Goal: Task Accomplishment & Management: Manage account settings

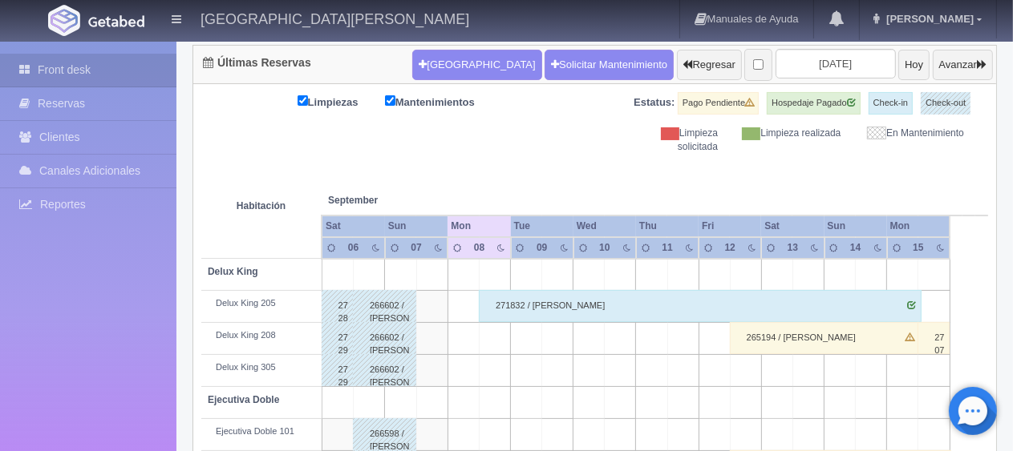
scroll to position [240, 0]
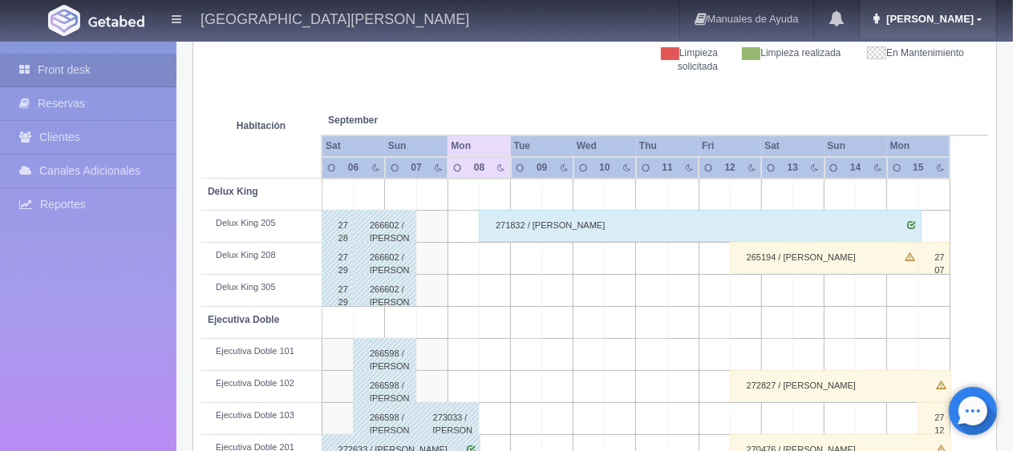
click at [947, 24] on span "Jessica" at bounding box center [927, 19] width 91 height 12
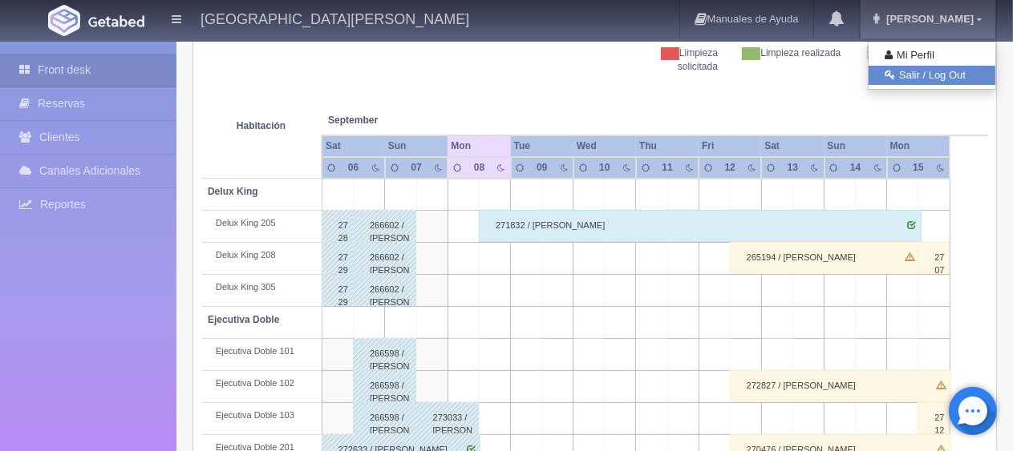
click at [911, 75] on link "Salir / Log Out" at bounding box center [931, 76] width 127 height 20
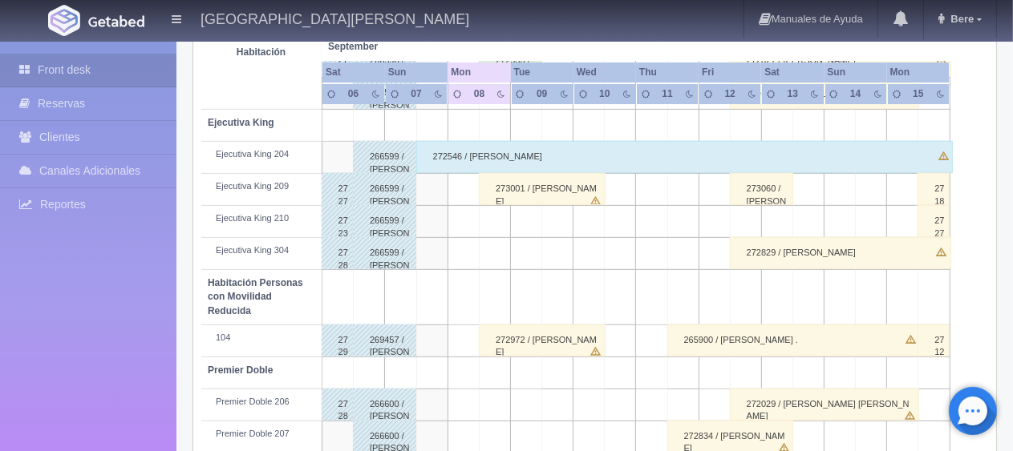
scroll to position [855, 0]
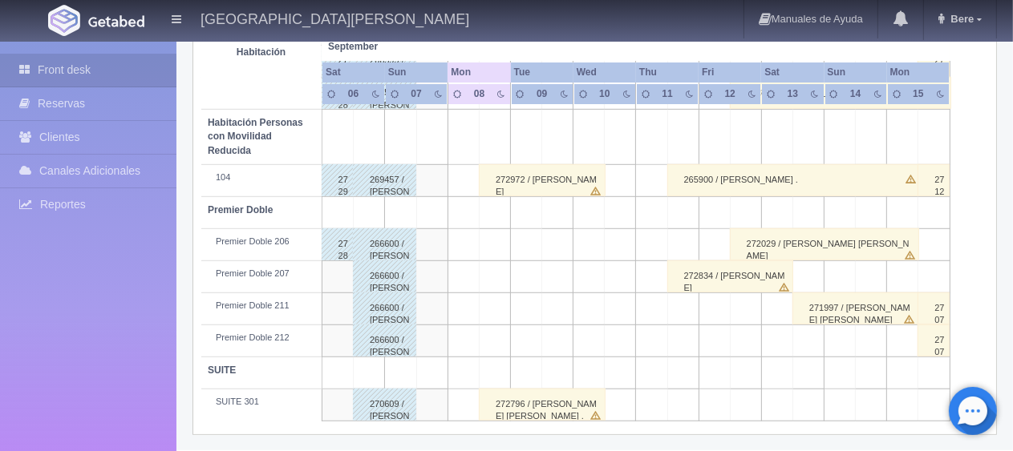
click at [549, 402] on div "272796 / [PERSON_NAME] [PERSON_NAME] ." at bounding box center [542, 405] width 127 height 32
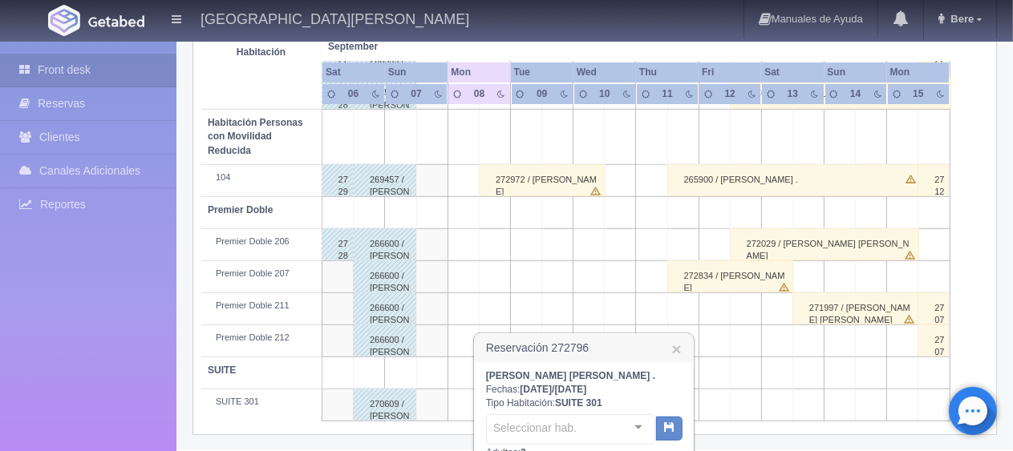
scroll to position [1015, 0]
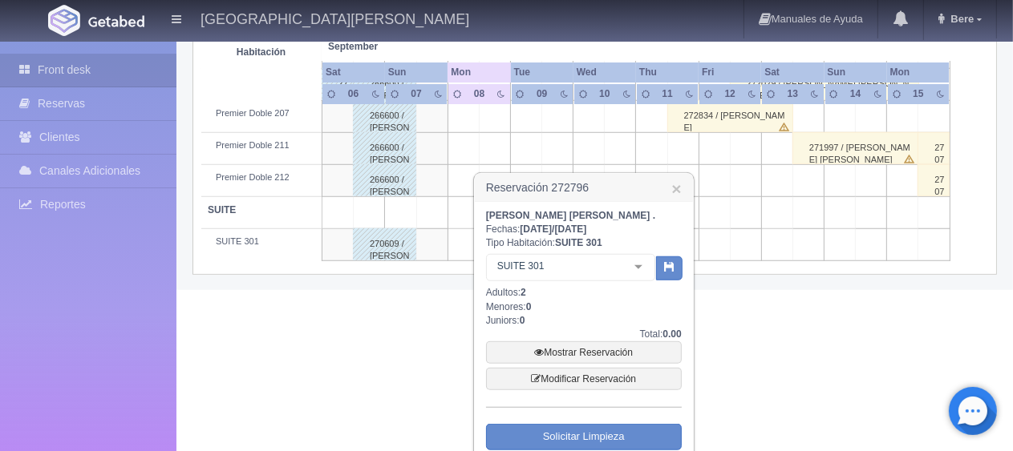
click at [587, 338] on div "Total: 0.00" at bounding box center [584, 335] width 196 height 14
click at [584, 347] on link "Mostrar Reservación" at bounding box center [584, 353] width 196 height 22
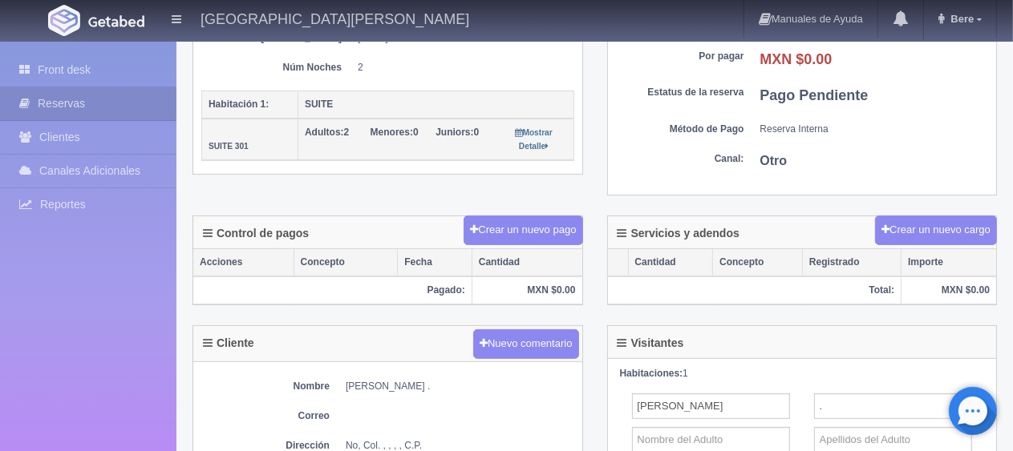
scroll to position [481, 0]
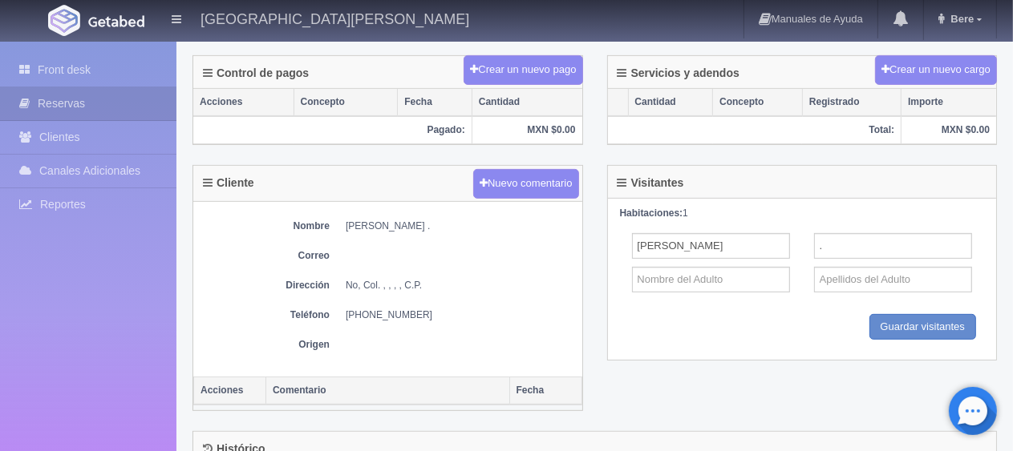
drag, startPoint x: 342, startPoint y: 220, endPoint x: 478, endPoint y: 225, distance: 136.4
click at [478, 225] on dl "Nombre [PERSON_NAME] ." at bounding box center [387, 227] width 373 height 14
copy dd "[PERSON_NAME]"
click at [211, 195] on div "Cliente Nuevo comentario" at bounding box center [387, 184] width 389 height 36
click at [119, 59] on link "Front desk" at bounding box center [88, 70] width 176 height 33
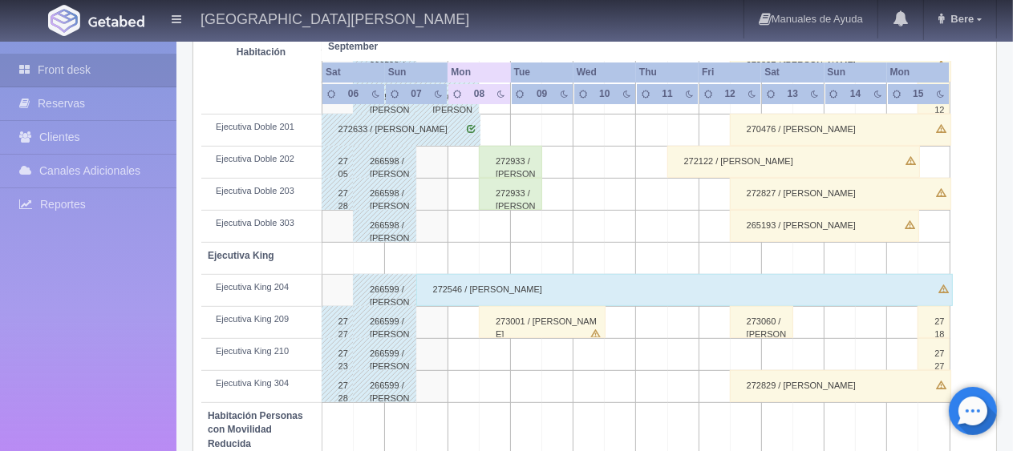
scroll to position [855, 0]
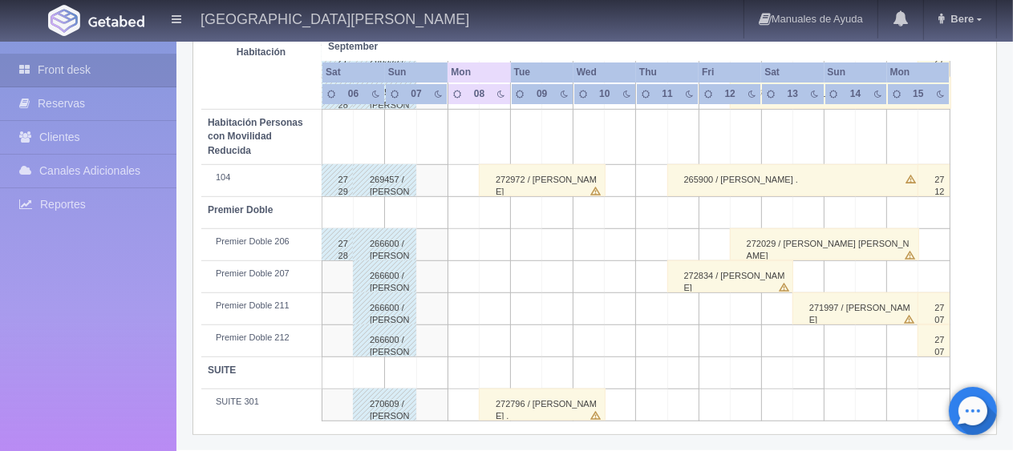
click at [525, 191] on div "272972 / [PERSON_NAME]" at bounding box center [542, 180] width 127 height 32
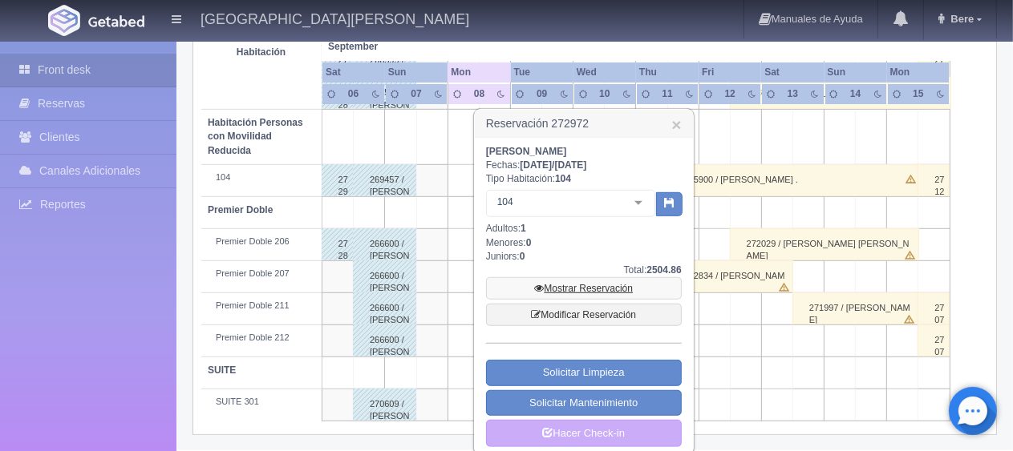
click at [565, 277] on link "Mostrar Reservación" at bounding box center [584, 288] width 196 height 22
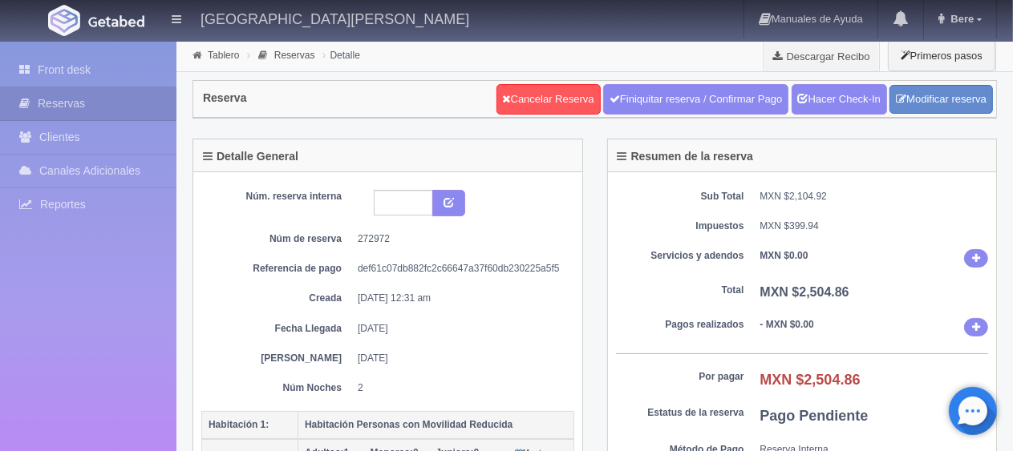
scroll to position [240, 0]
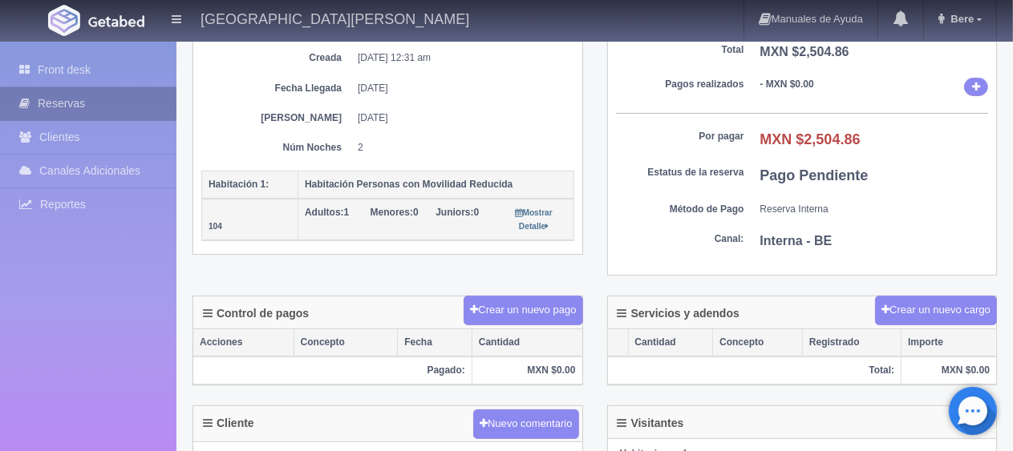
click at [50, 90] on link "Reservas" at bounding box center [88, 103] width 176 height 33
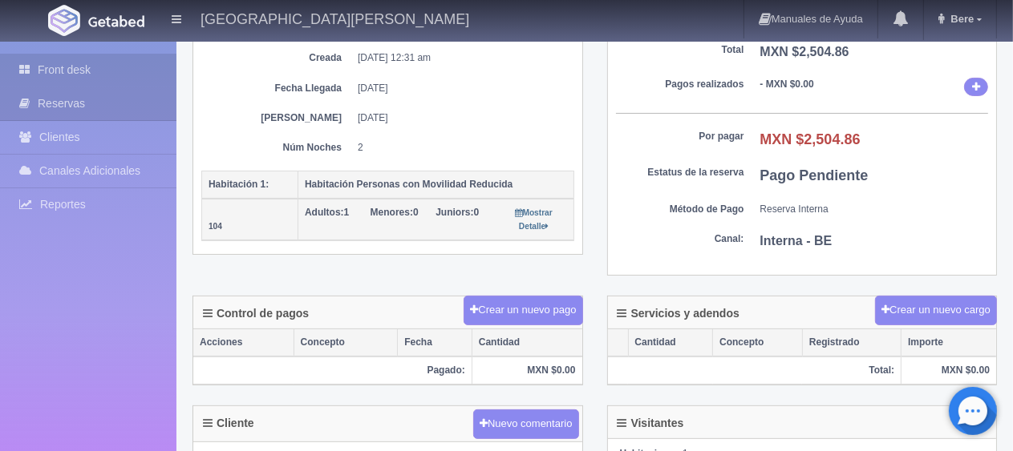
click at [51, 74] on link "Front desk" at bounding box center [88, 70] width 176 height 33
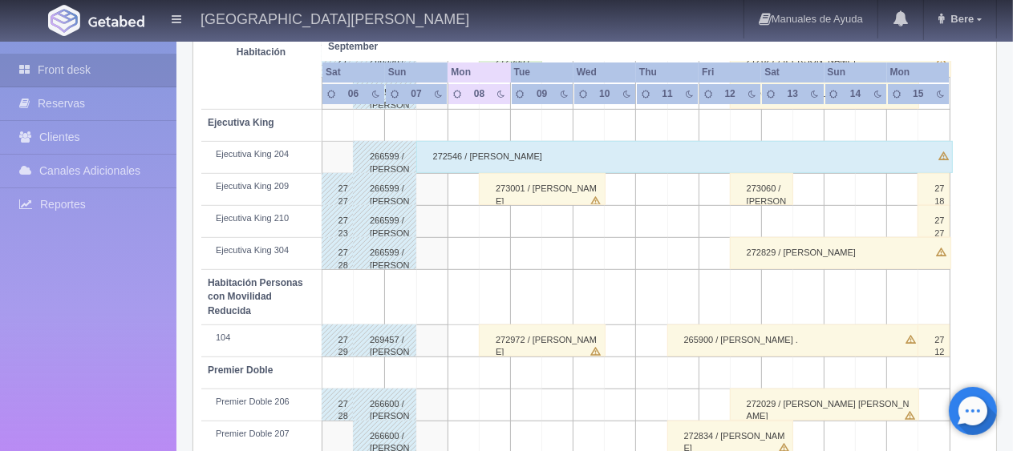
scroll to position [614, 0]
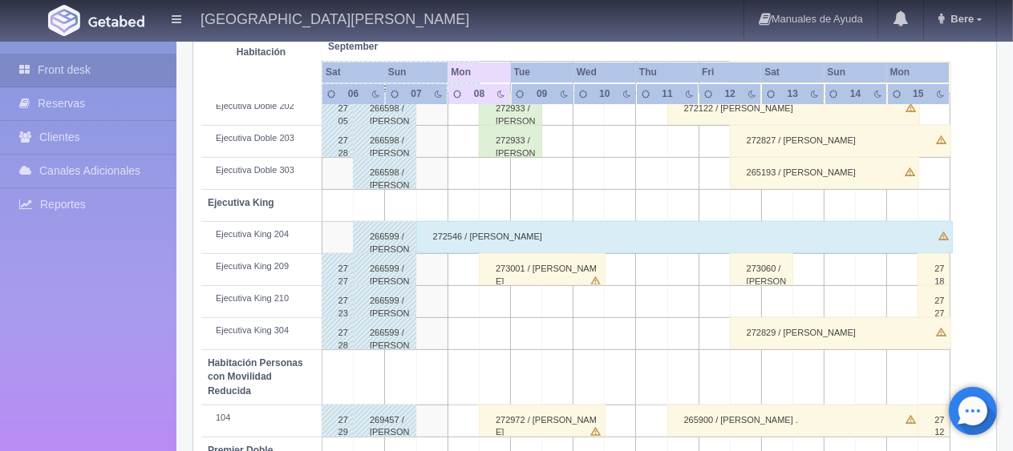
click at [542, 265] on div "273001 / [PERSON_NAME]" at bounding box center [542, 269] width 127 height 32
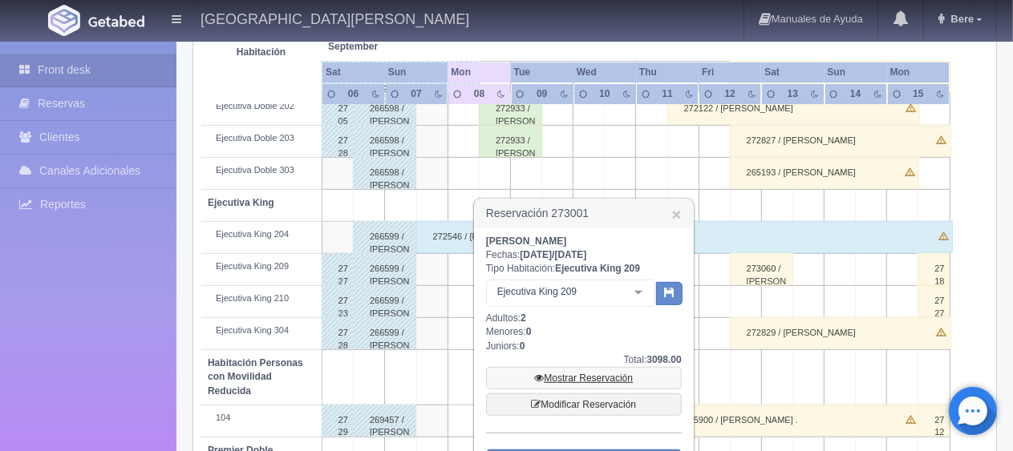
click at [590, 382] on link "Mostrar Reservación" at bounding box center [584, 378] width 196 height 22
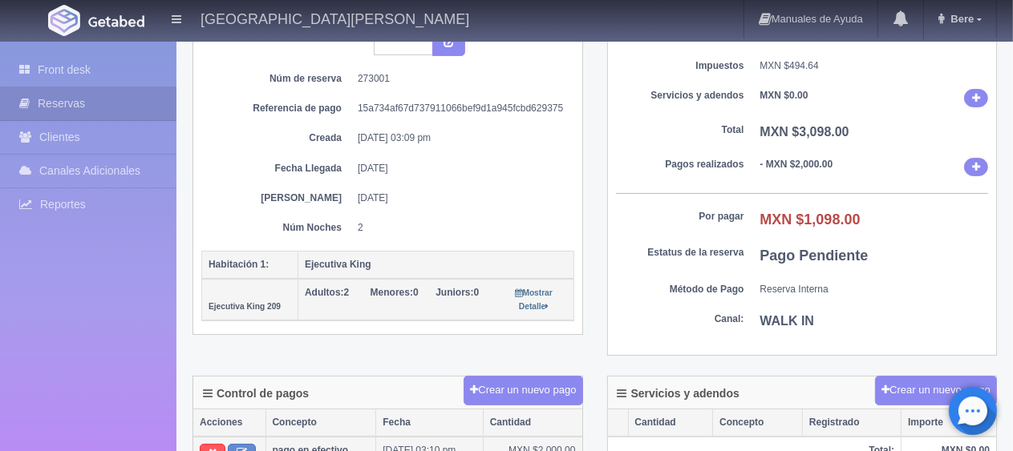
scroll to position [321, 0]
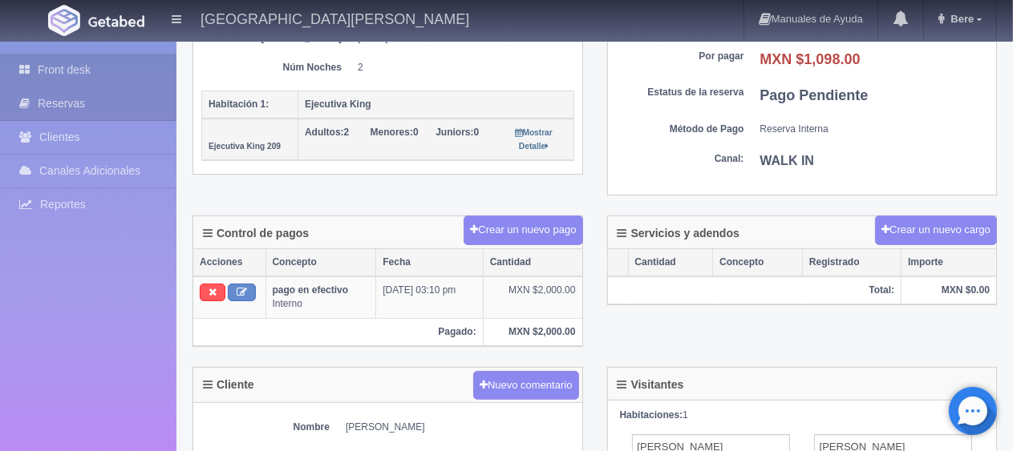
click at [115, 81] on link "Front desk" at bounding box center [88, 70] width 176 height 33
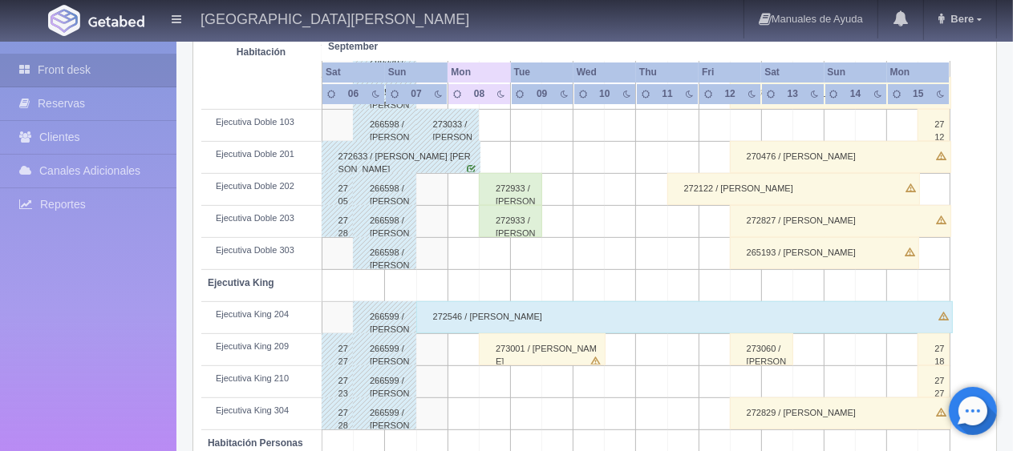
scroll to position [454, 0]
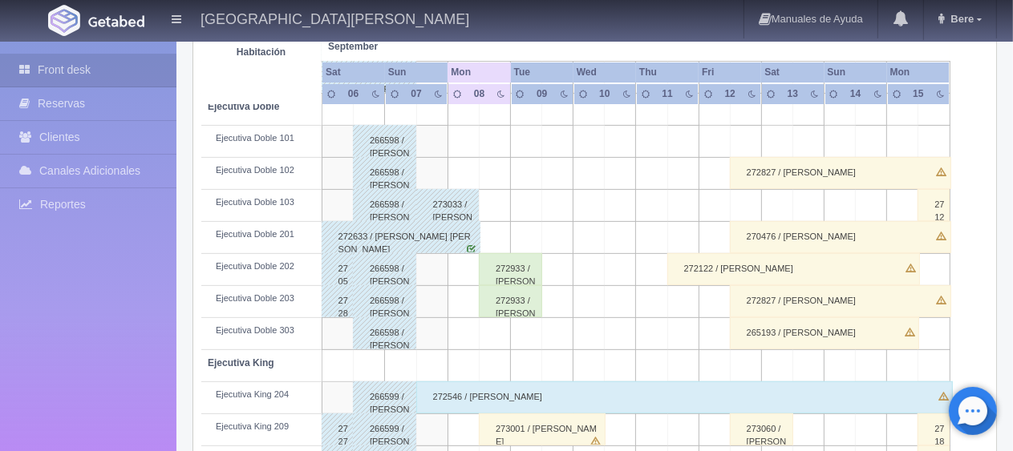
click at [504, 285] on div "272933 / [PERSON_NAME]" at bounding box center [510, 301] width 63 height 32
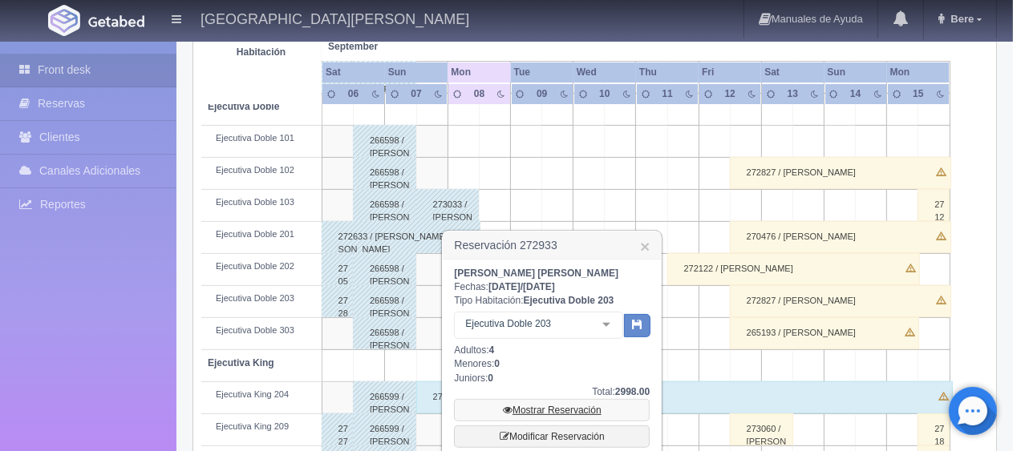
click at [561, 406] on link "Mostrar Reservación" at bounding box center [552, 410] width 196 height 22
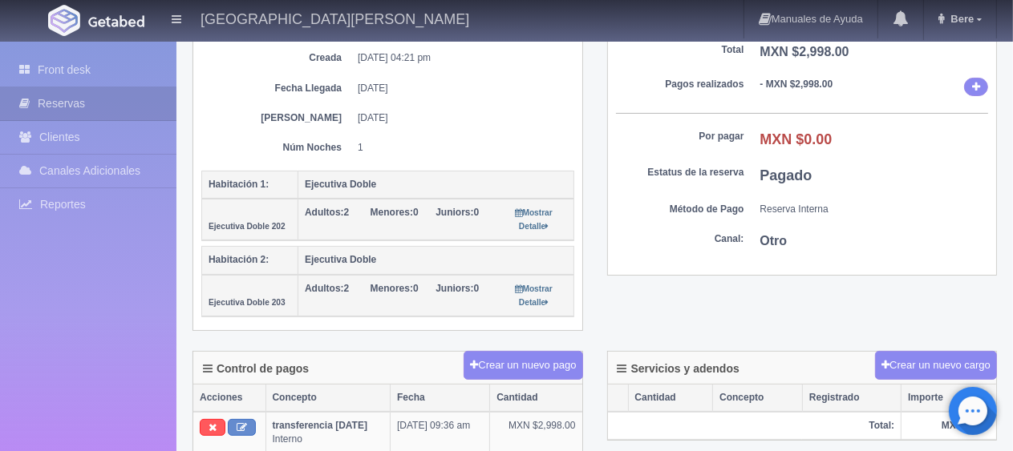
scroll to position [321, 0]
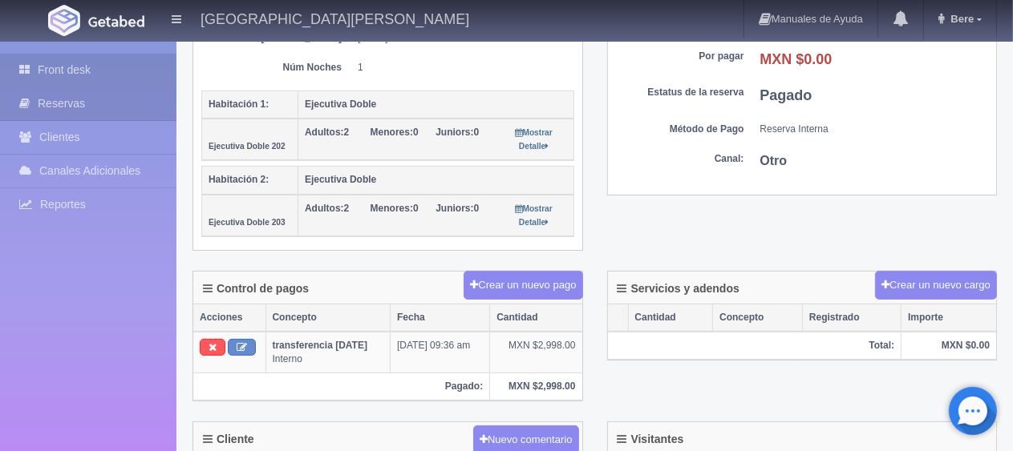
click at [163, 67] on link "Front desk" at bounding box center [88, 70] width 176 height 33
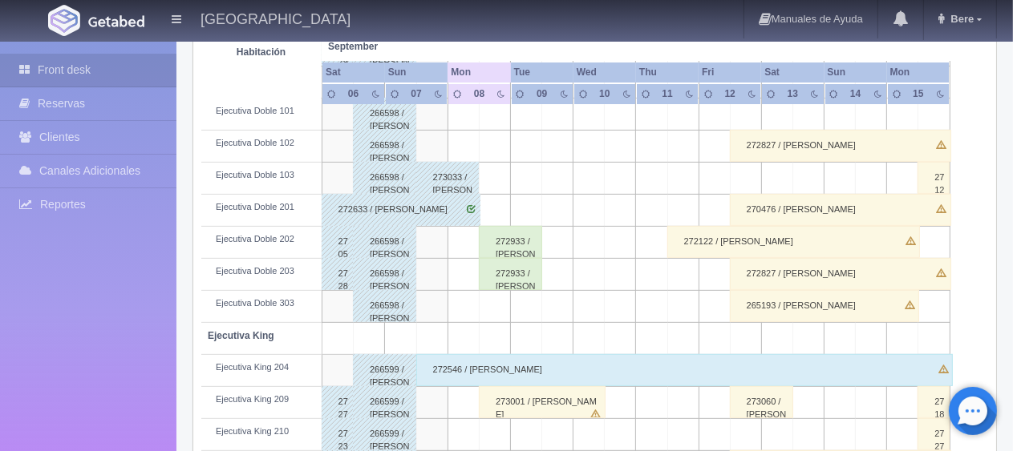
scroll to position [561, 0]
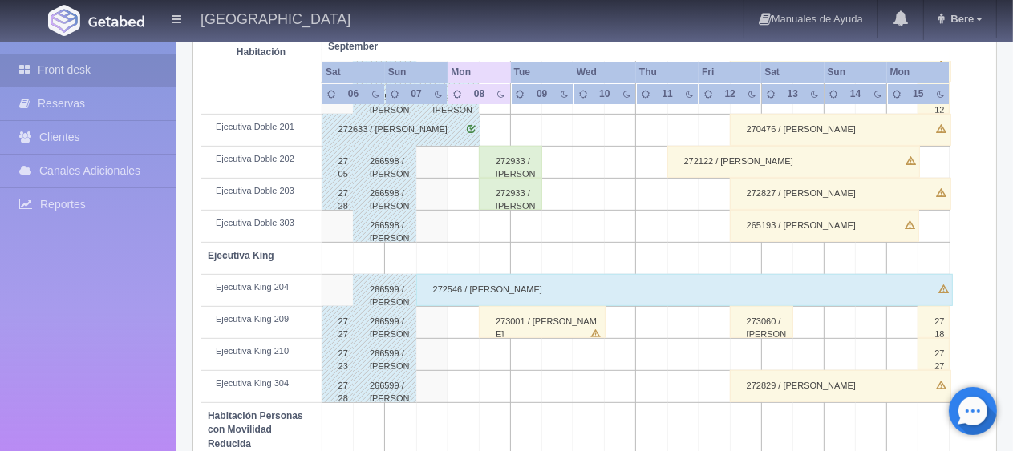
click at [459, 290] on div "272546 / [PERSON_NAME]" at bounding box center [684, 290] width 537 height 32
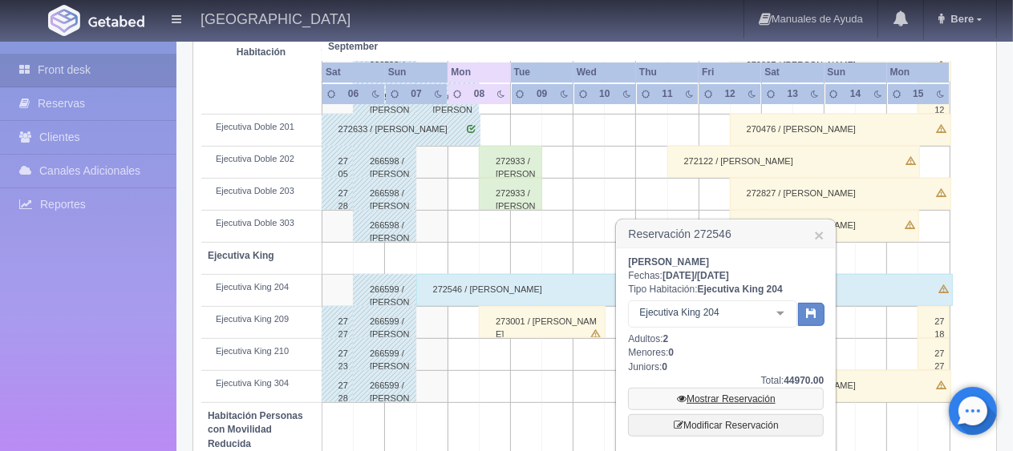
click at [693, 389] on link "Mostrar Reservación" at bounding box center [726, 399] width 196 height 22
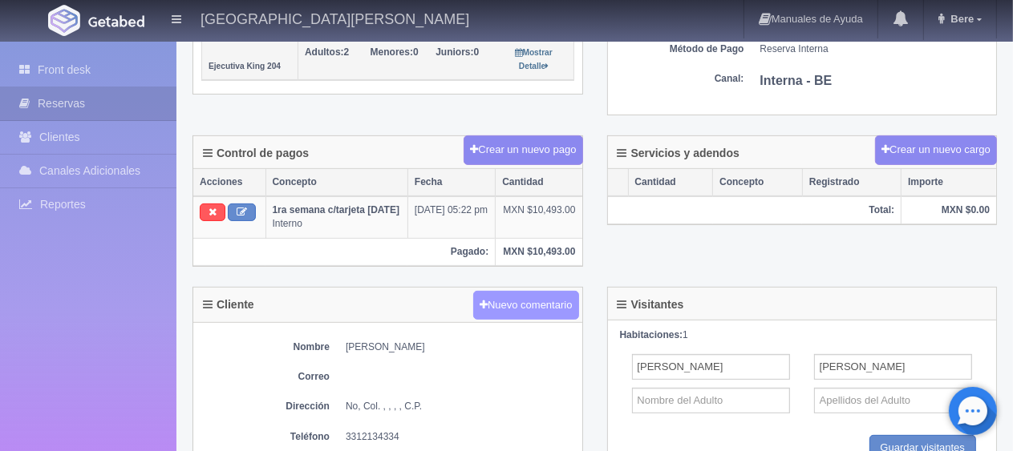
scroll to position [321, 0]
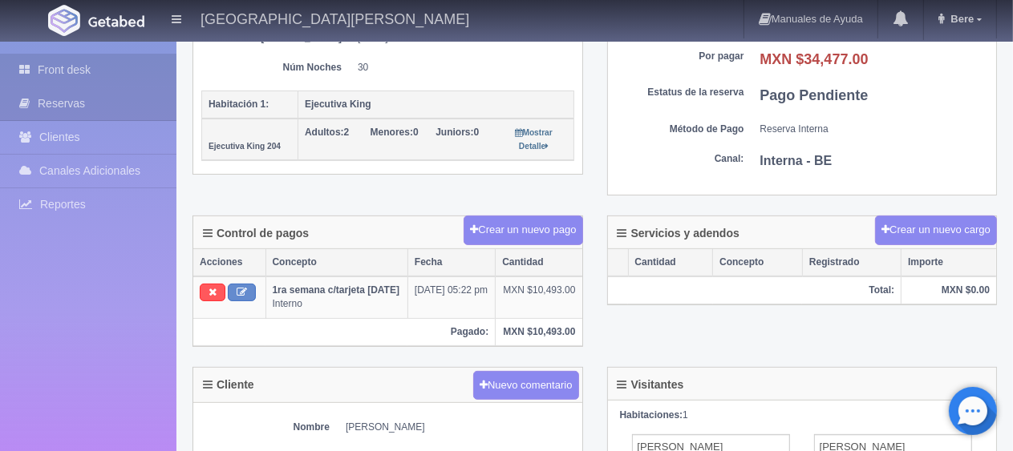
click at [132, 79] on link "Front desk" at bounding box center [88, 70] width 176 height 33
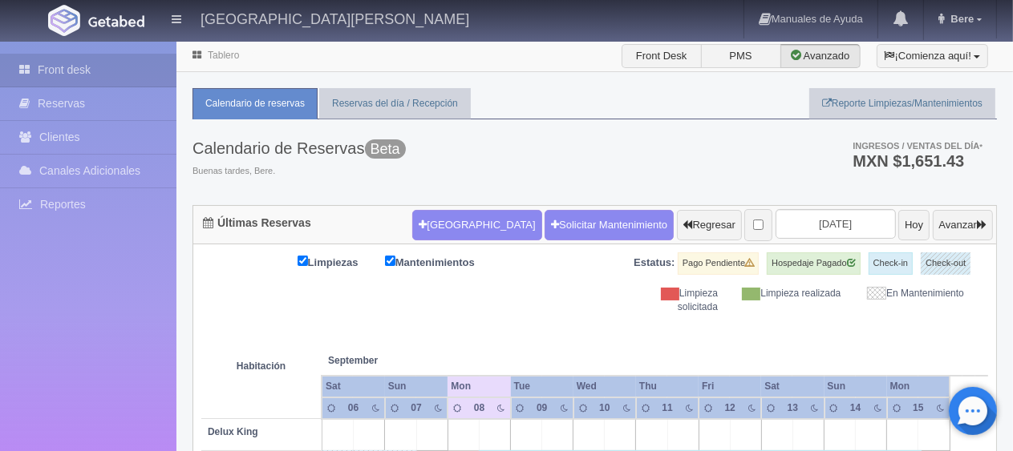
click at [529, 305] on div "Limpiezas Mantenimientos Estatus: Pago Pendiente Hospedaje Pagado Check-in Chec…" at bounding box center [594, 284] width 786 height 62
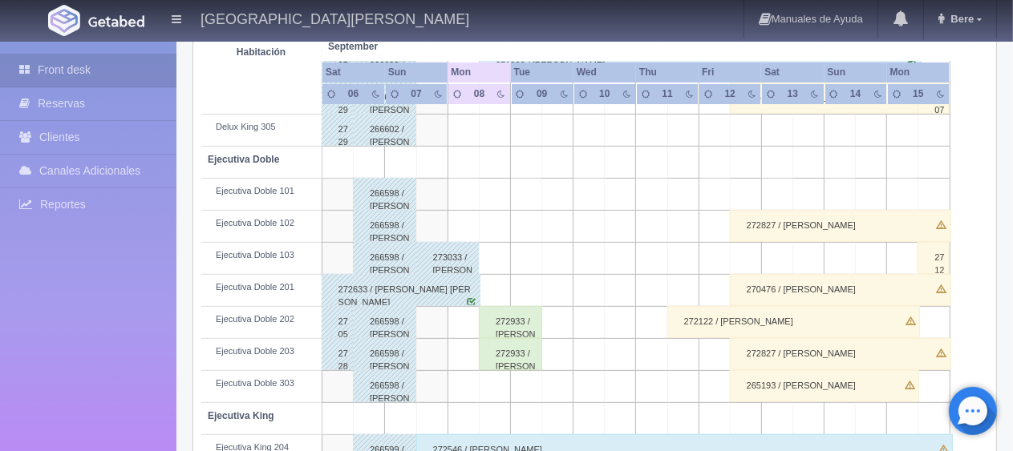
scroll to position [481, 0]
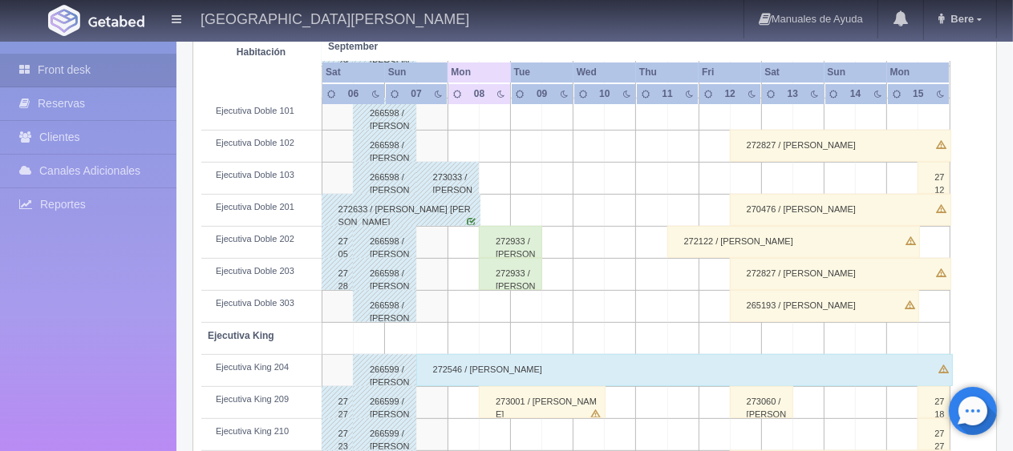
click at [459, 178] on div "273033 / [PERSON_NAME] [PERSON_NAME]" at bounding box center [447, 178] width 63 height 32
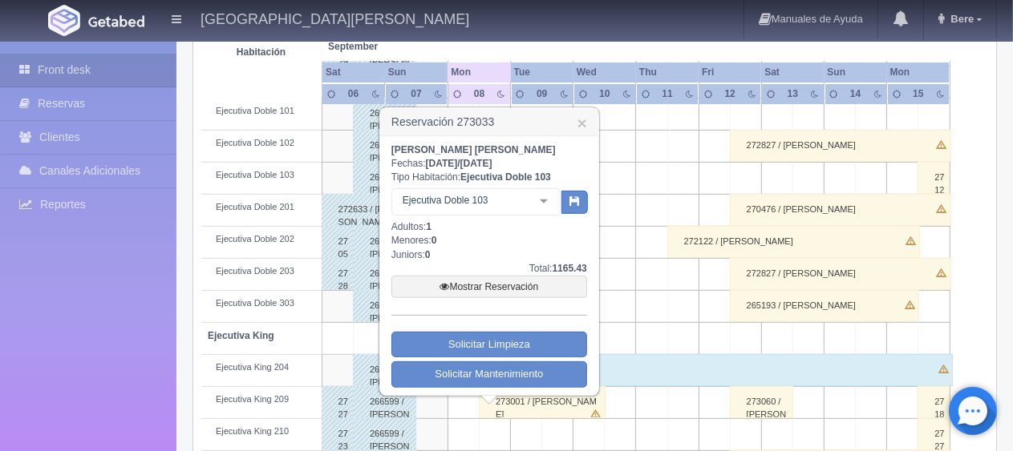
click at [573, 120] on h3 "Reservación 273033 ×" at bounding box center [489, 122] width 218 height 28
click at [588, 127] on h3 "Reservación 273033 ×" at bounding box center [489, 122] width 218 height 28
click at [584, 123] on link "×" at bounding box center [582, 123] width 10 height 17
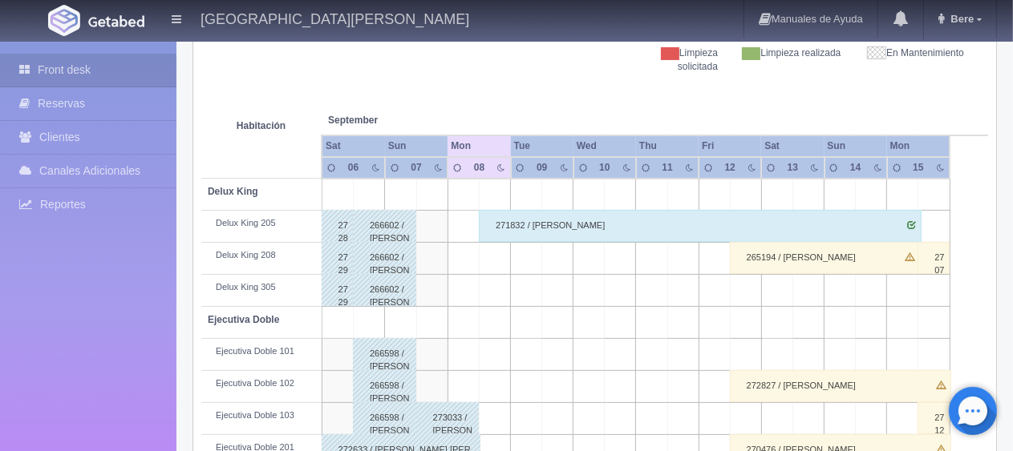
scroll to position [401, 0]
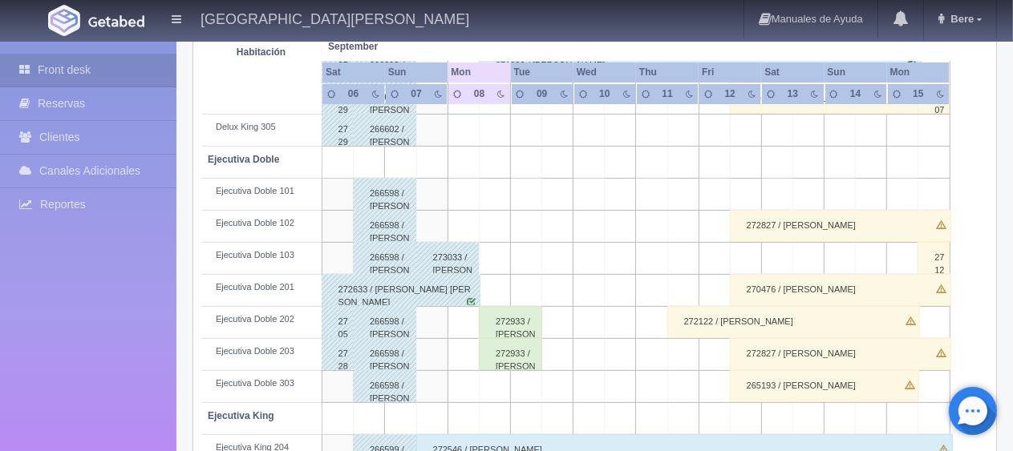
click at [407, 287] on div "272633 / [PERSON_NAME] [PERSON_NAME]" at bounding box center [400, 290] width 159 height 32
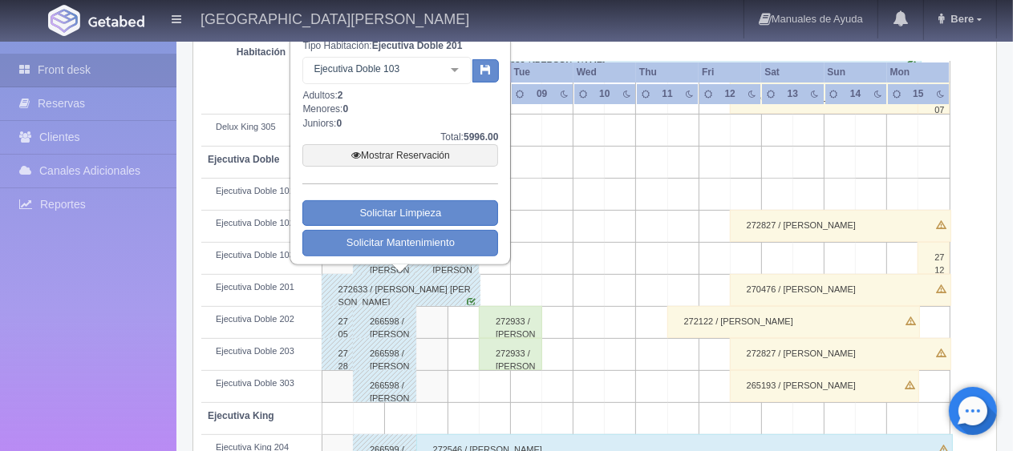
scroll to position [321, 0]
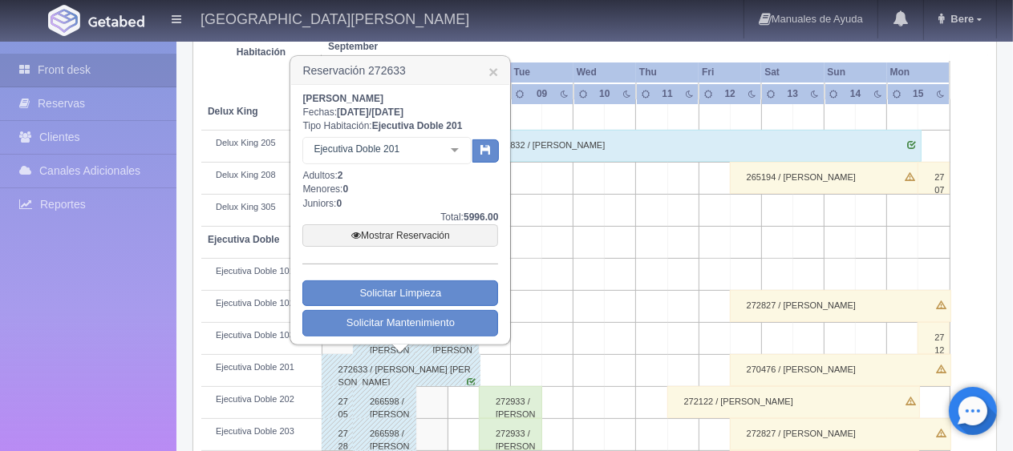
click at [491, 78] on link "×" at bounding box center [493, 71] width 10 height 17
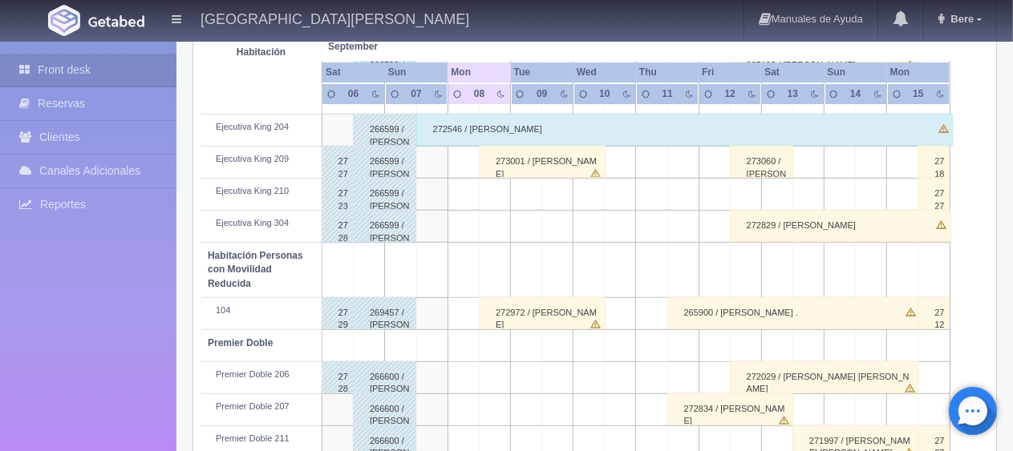
scroll to position [855, 0]
